Goal: Navigation & Orientation: Find specific page/section

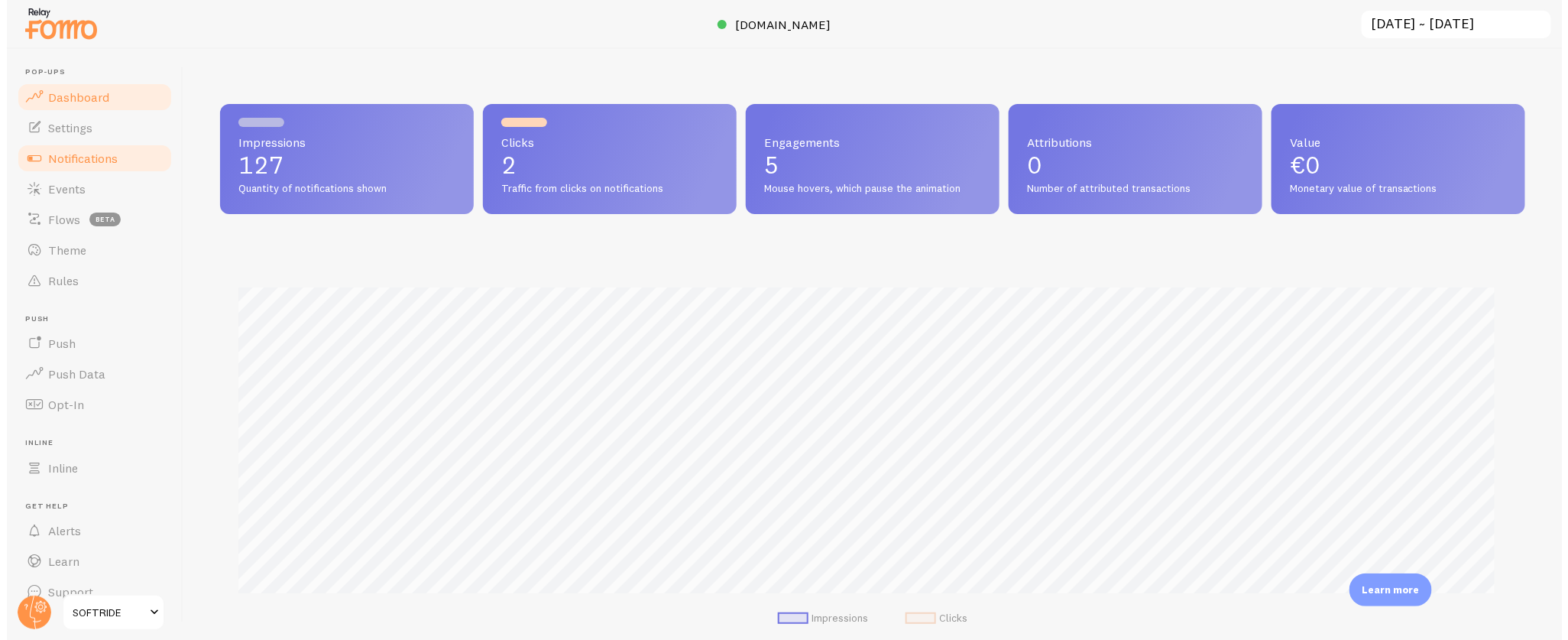
scroll to position [402, 1305]
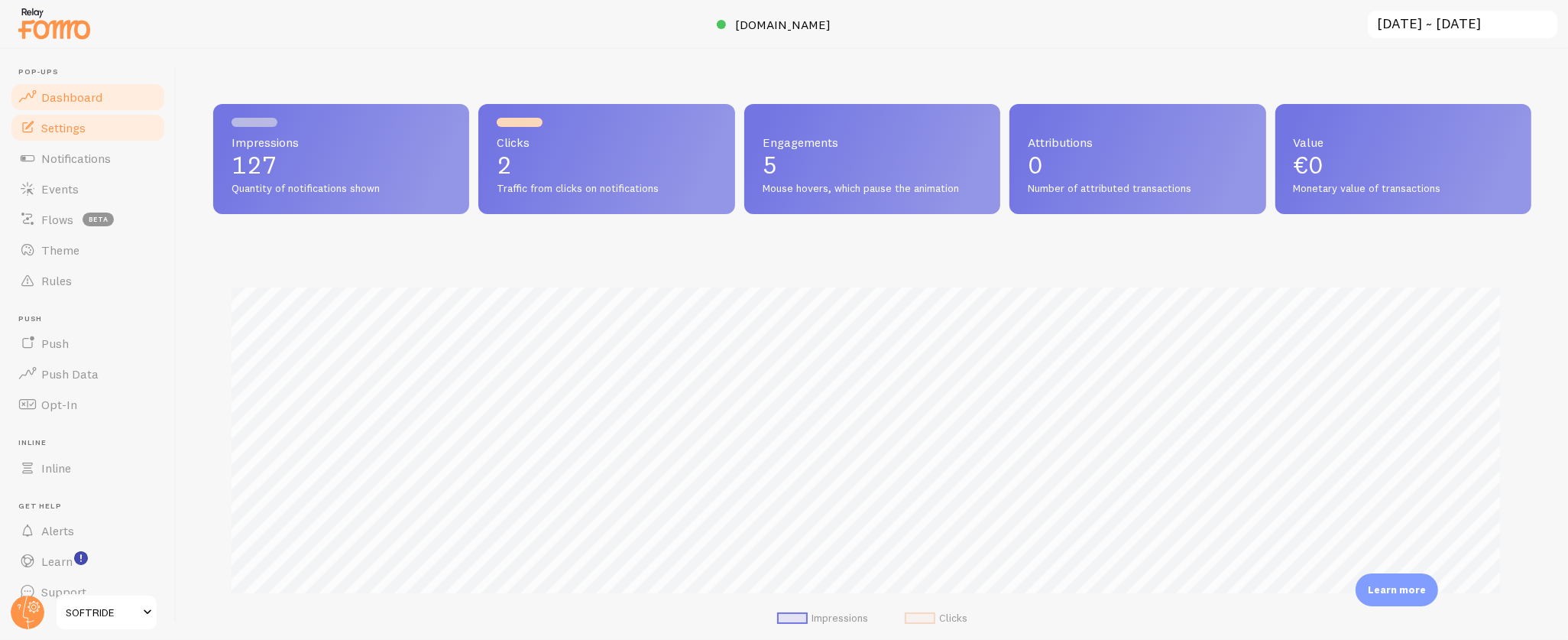
click at [72, 128] on span "Settings" at bounding box center [63, 127] width 45 height 15
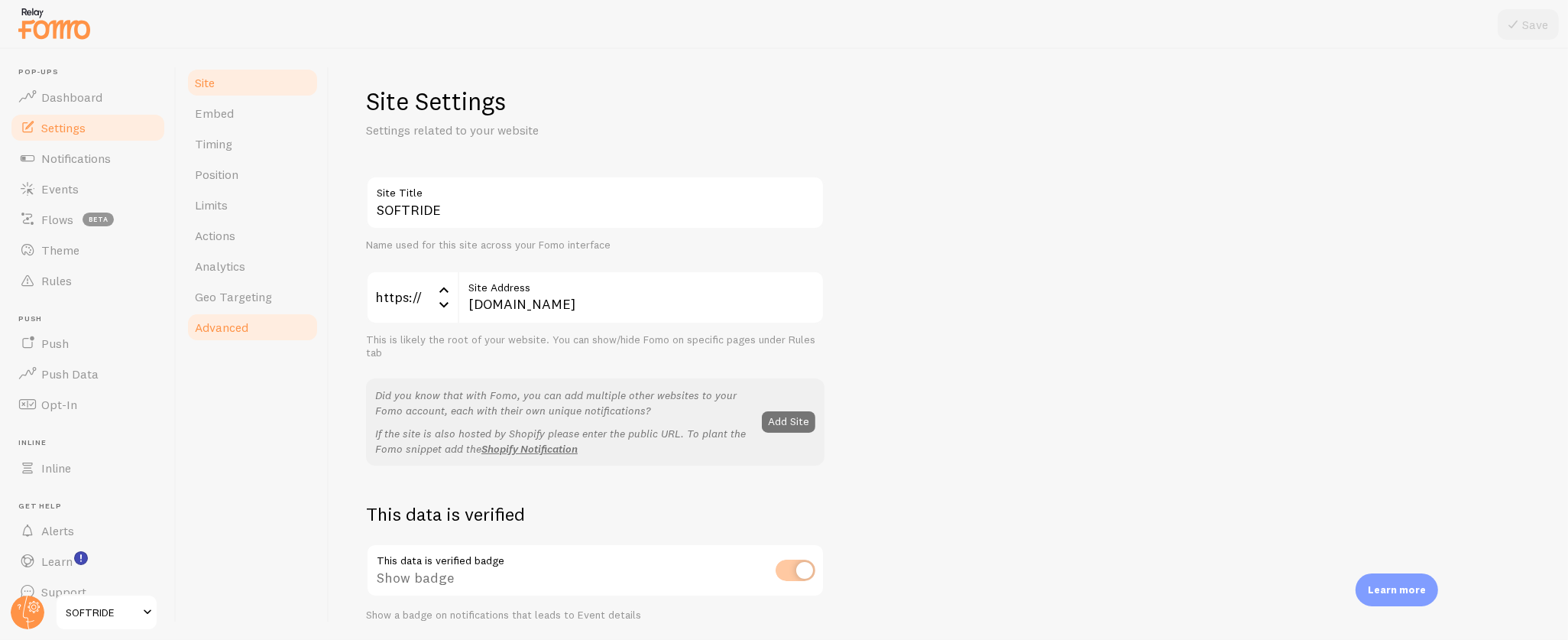
click at [240, 320] on span "Advanced" at bounding box center [222, 327] width 54 height 15
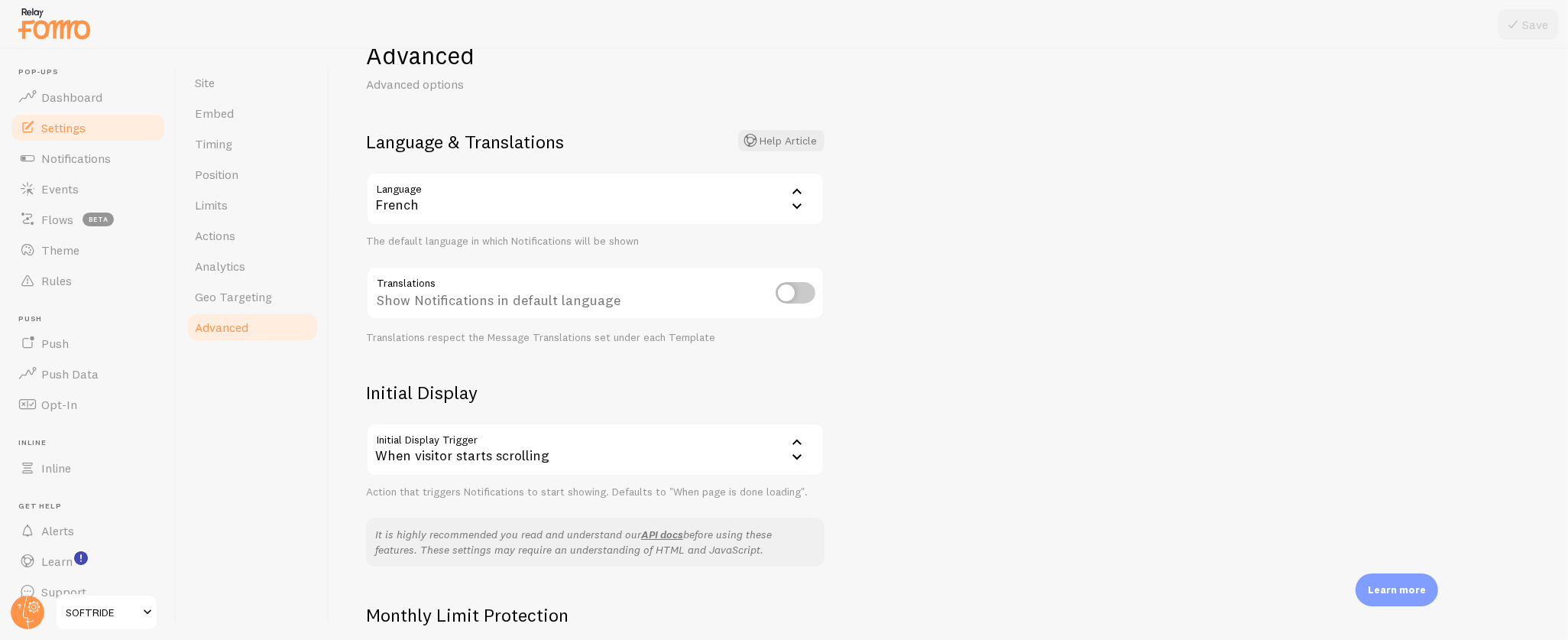
scroll to position [46, 0]
click at [89, 148] on link "Notifications" at bounding box center [87, 158] width 157 height 31
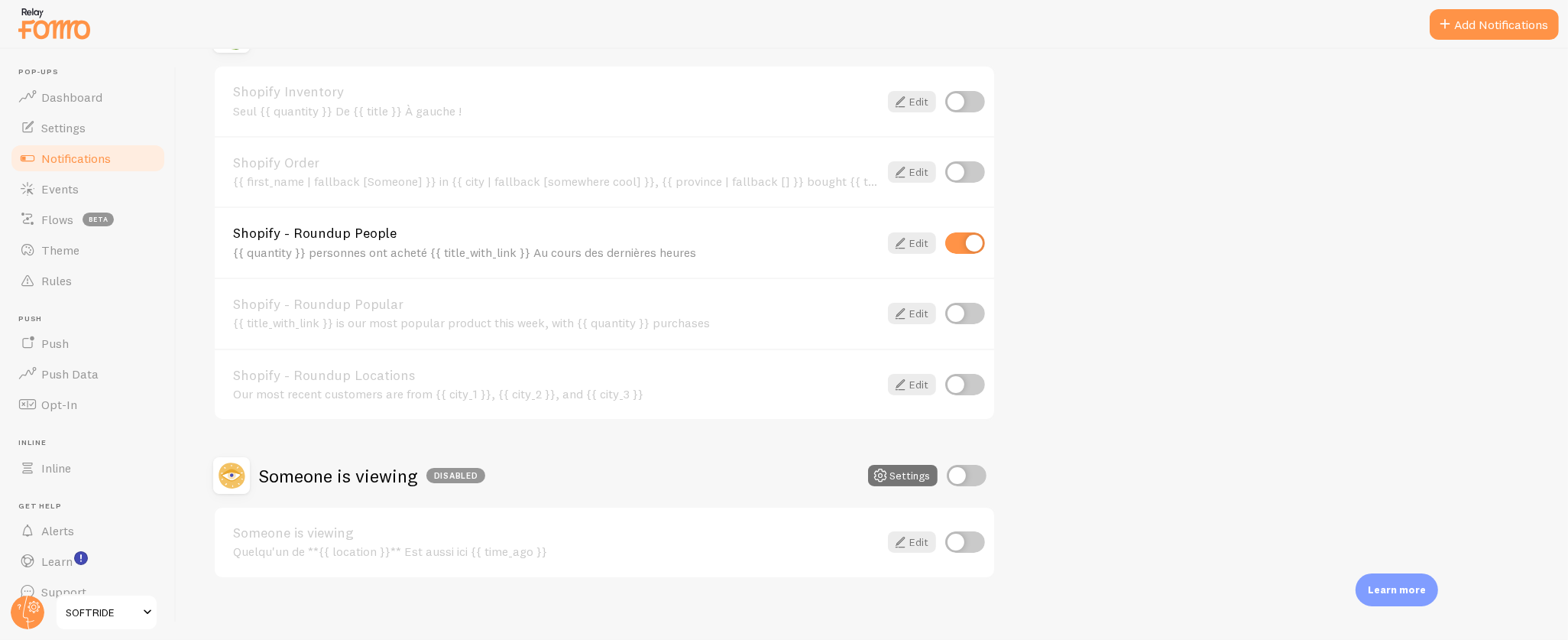
scroll to position [555, 0]
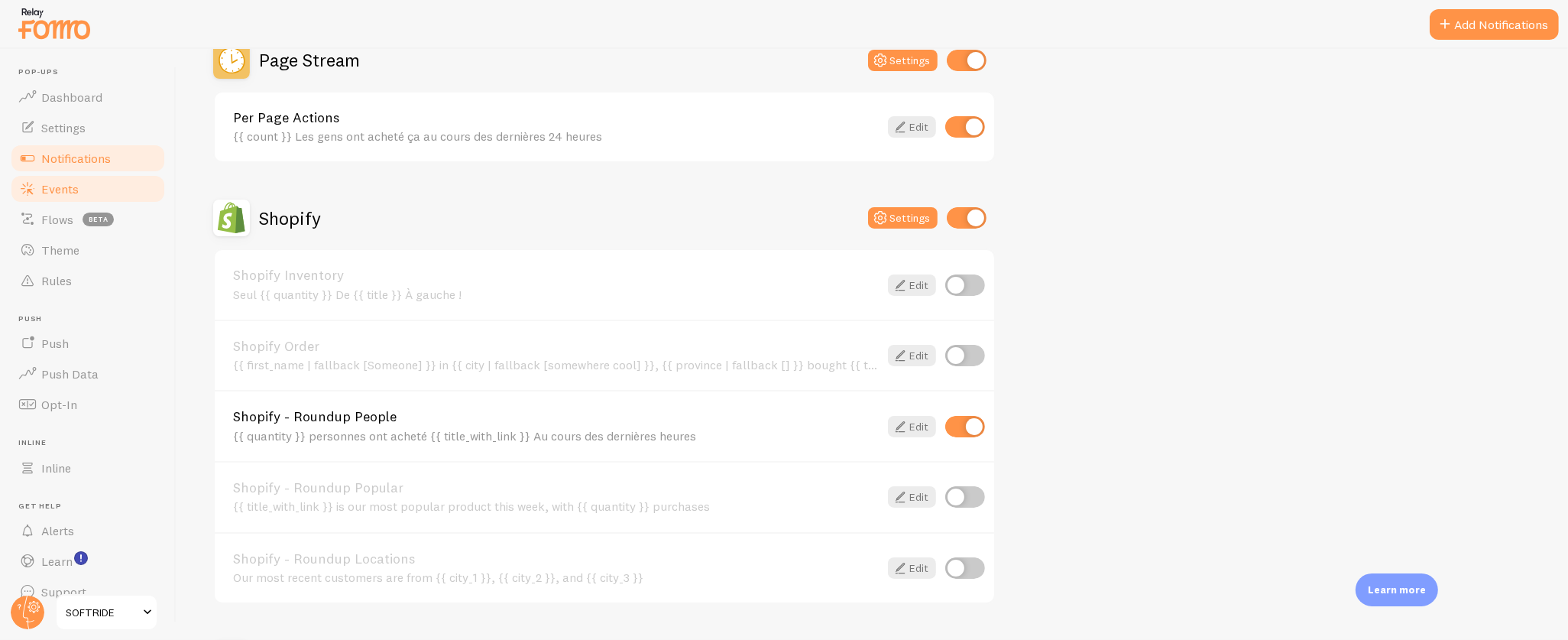
click at [52, 185] on span "Events" at bounding box center [59, 188] width 37 height 15
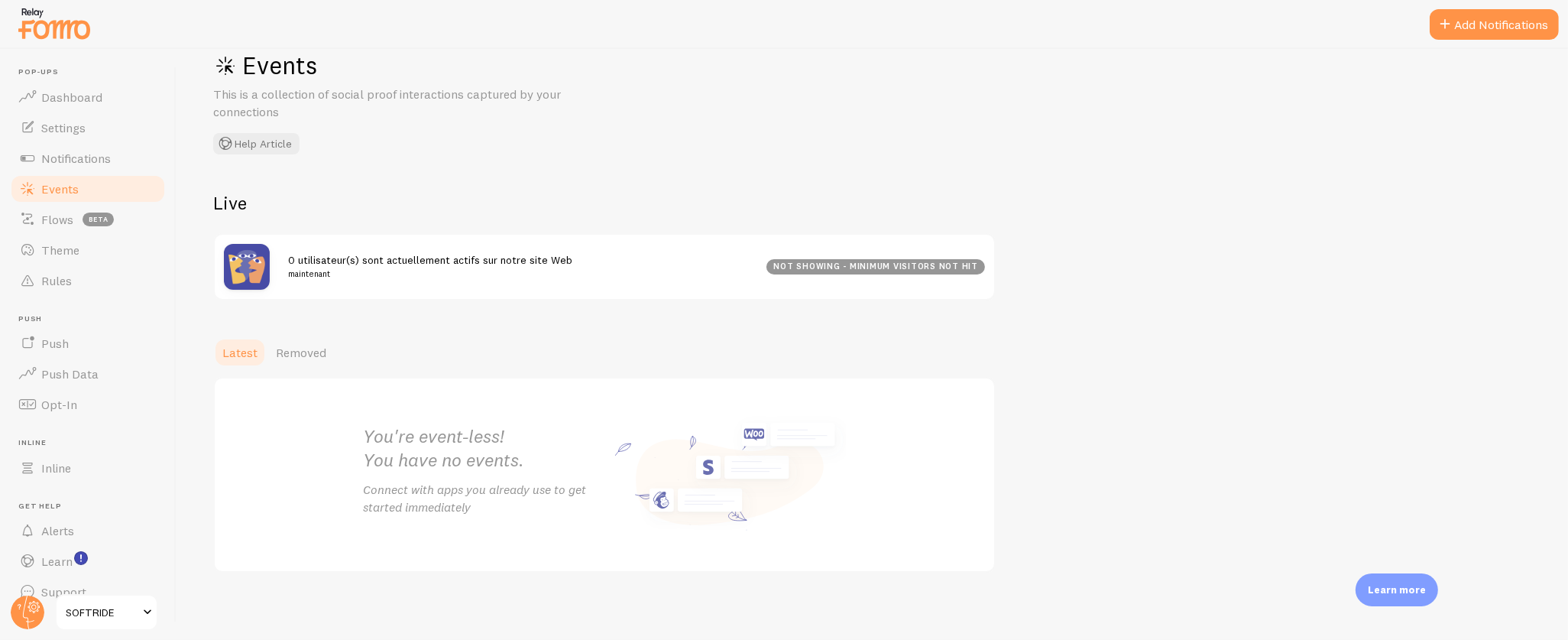
scroll to position [38, 0]
drag, startPoint x: 83, startPoint y: 92, endPoint x: 101, endPoint y: 94, distance: 18.1
click at [83, 92] on span "Dashboard" at bounding box center [71, 96] width 61 height 15
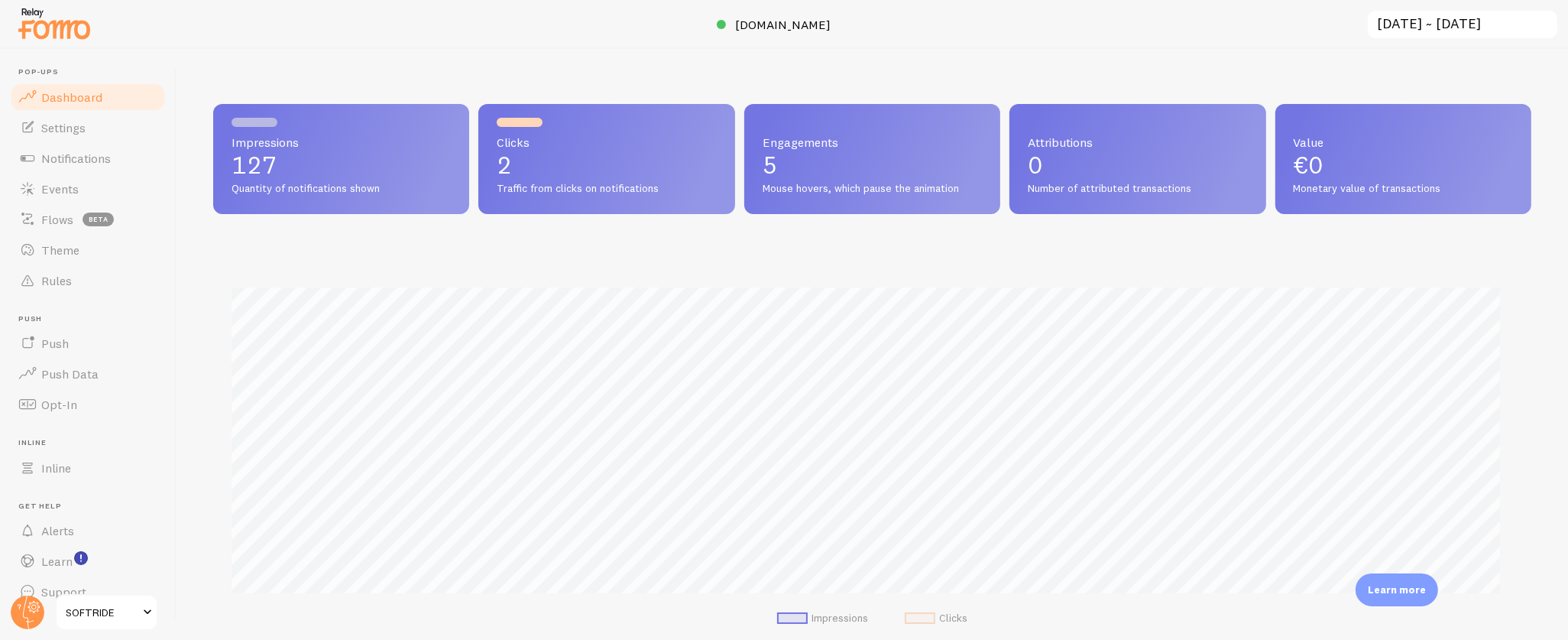
scroll to position [402, 1305]
click at [774, 23] on span "[DOMAIN_NAME]" at bounding box center [782, 25] width 95 height 15
